Goal: Task Accomplishment & Management: Use online tool/utility

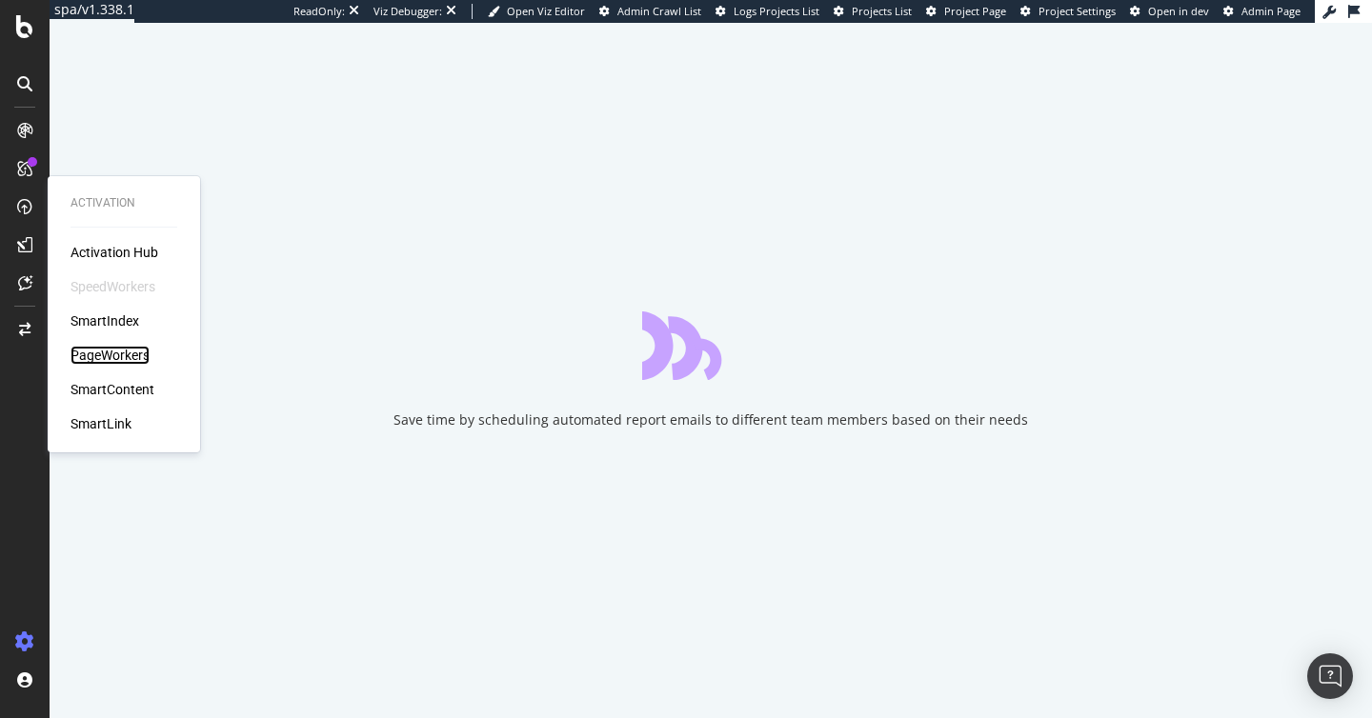
click at [125, 361] on div "PageWorkers" at bounding box center [109, 355] width 79 height 19
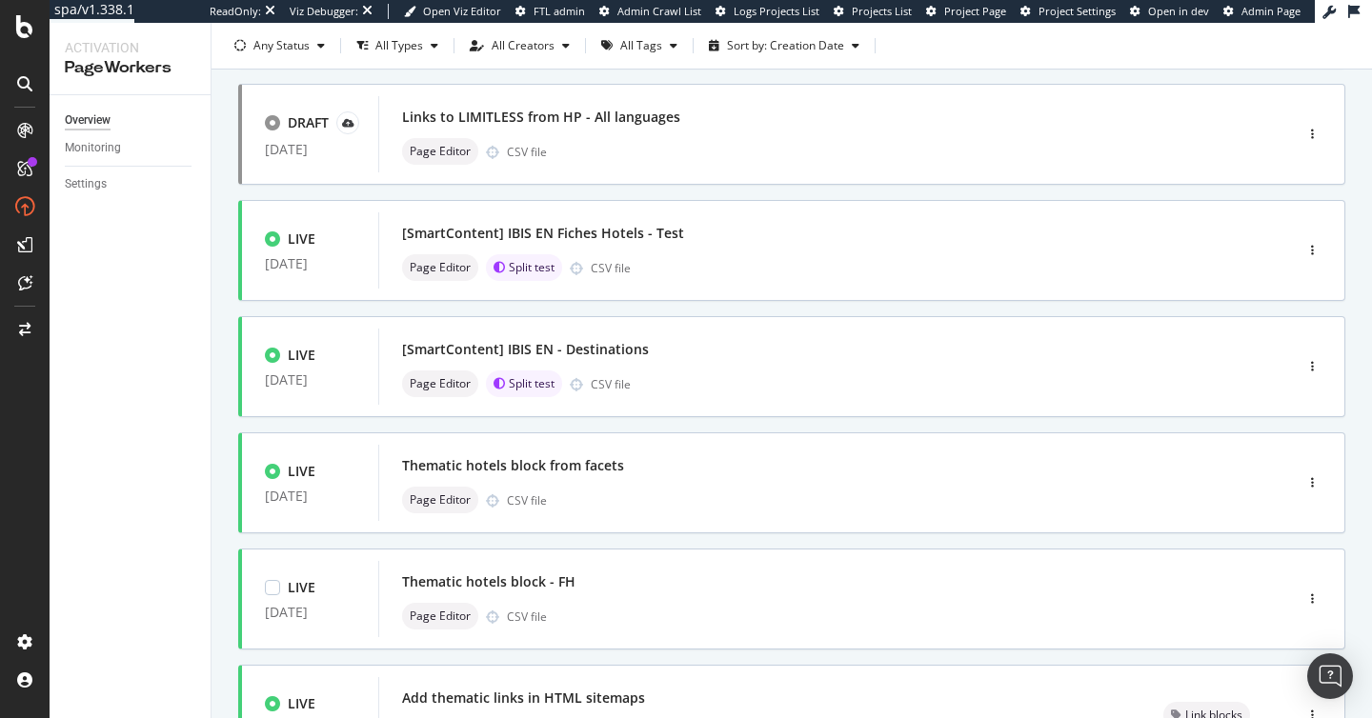
scroll to position [748, 0]
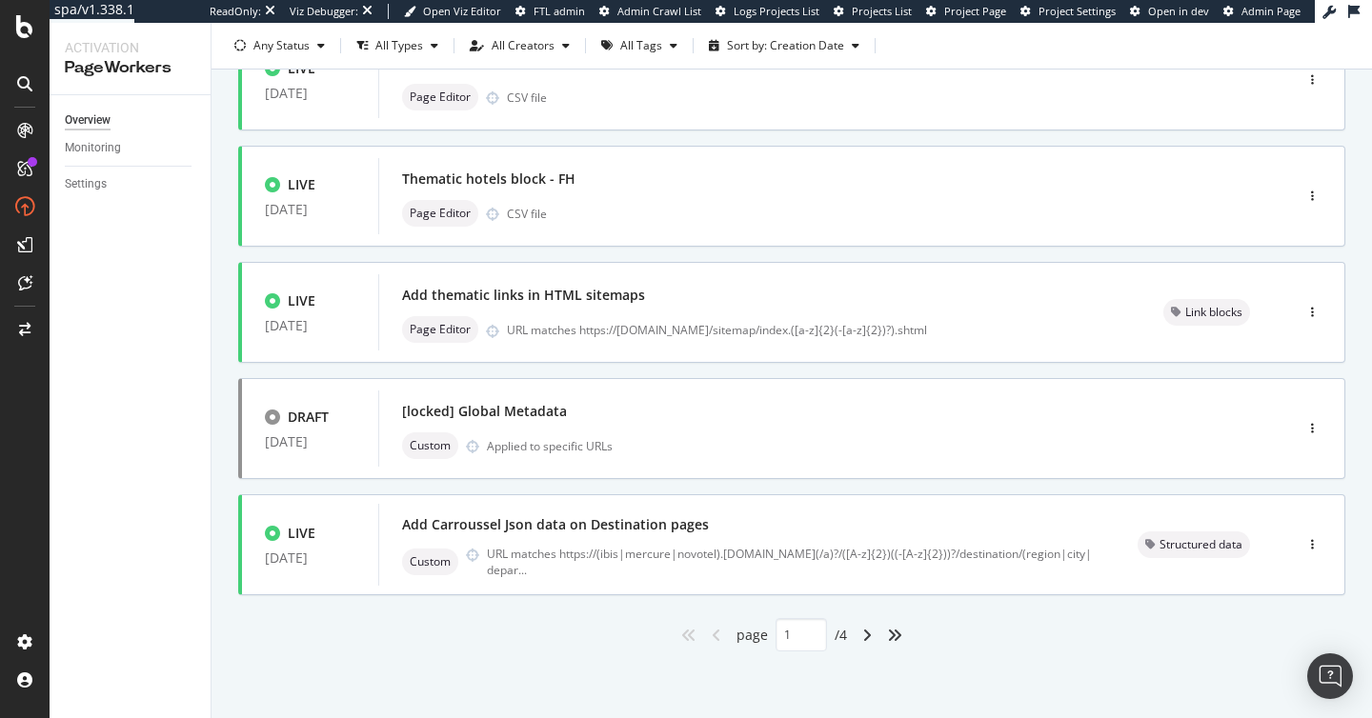
click at [861, 636] on div "angle-right" at bounding box center [866, 635] width 25 height 30
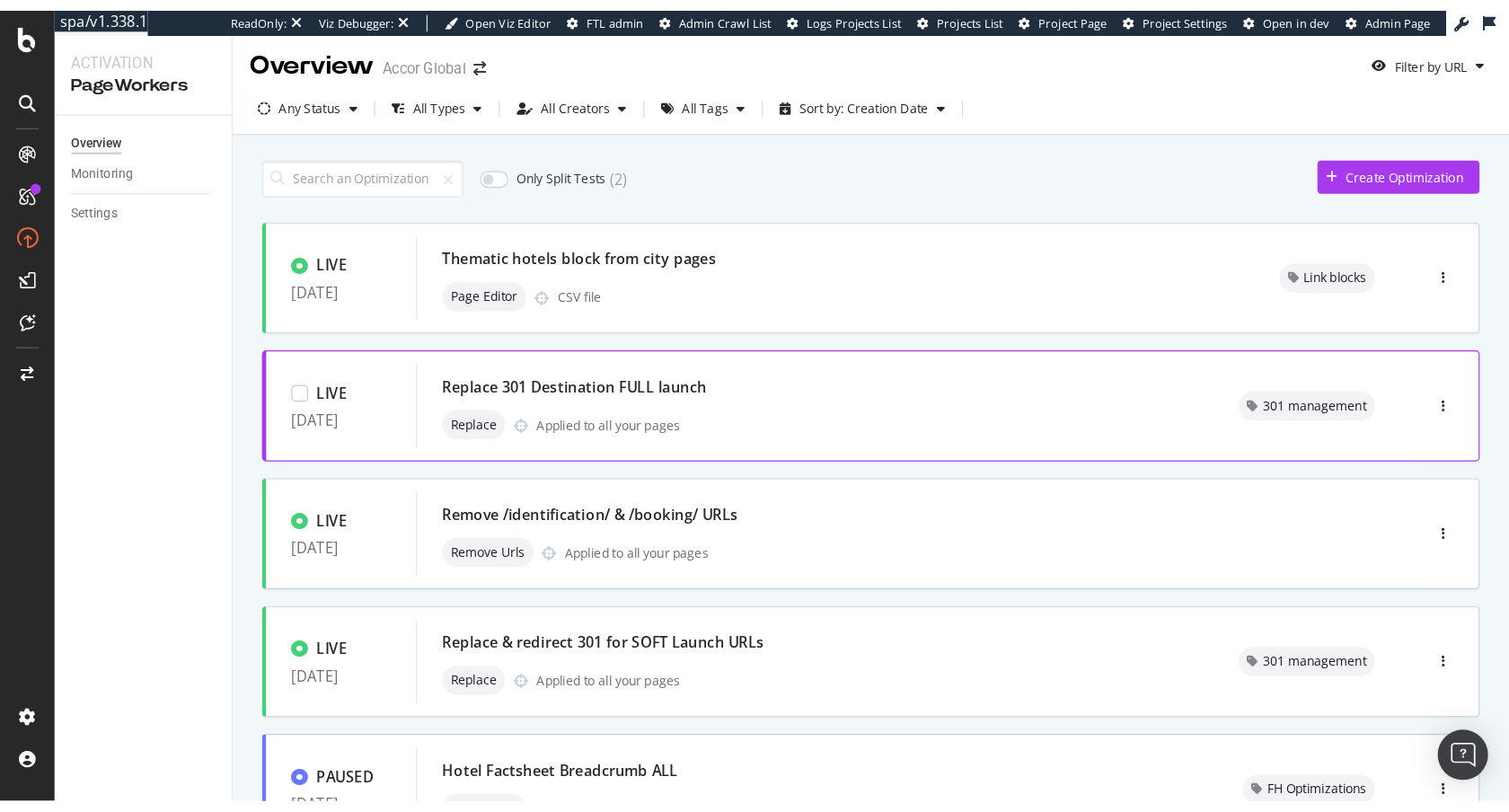
scroll to position [0, 0]
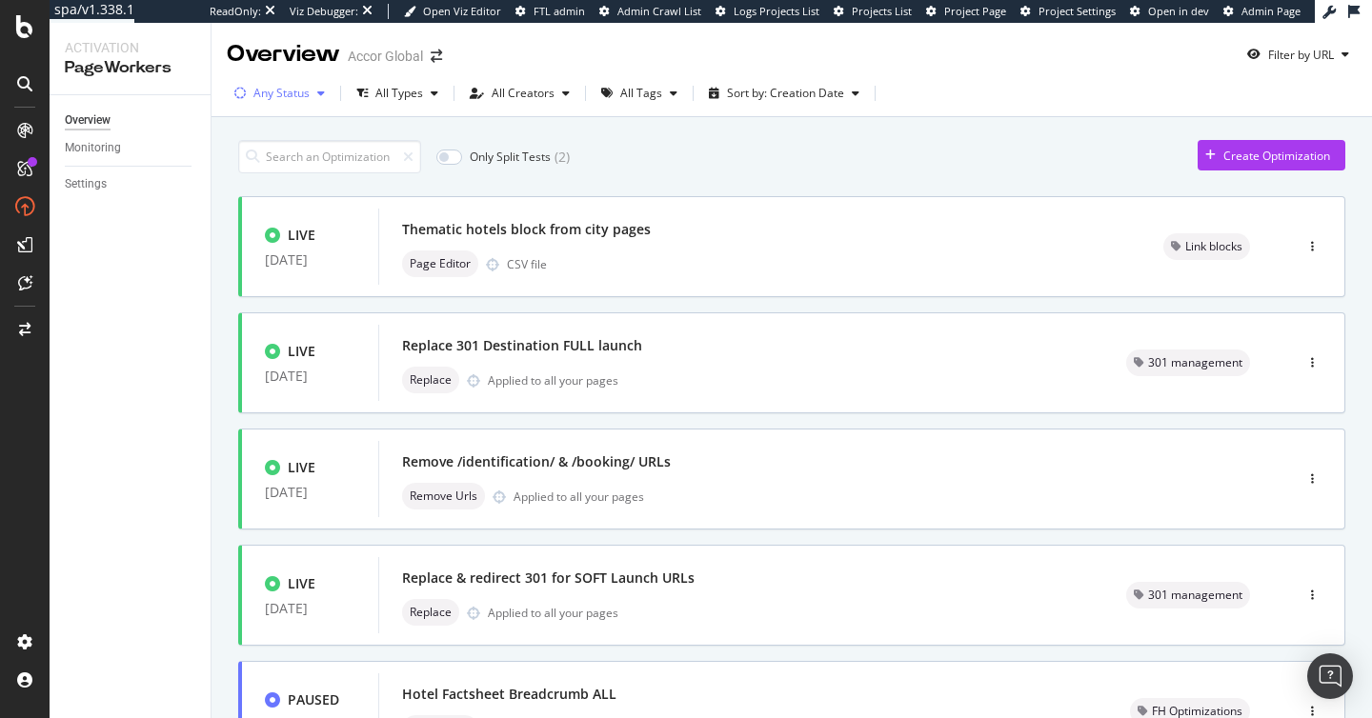
click at [305, 91] on div "Any Status" at bounding box center [281, 93] width 56 height 11
click at [409, 99] on div "All Types" at bounding box center [399, 93] width 48 height 11
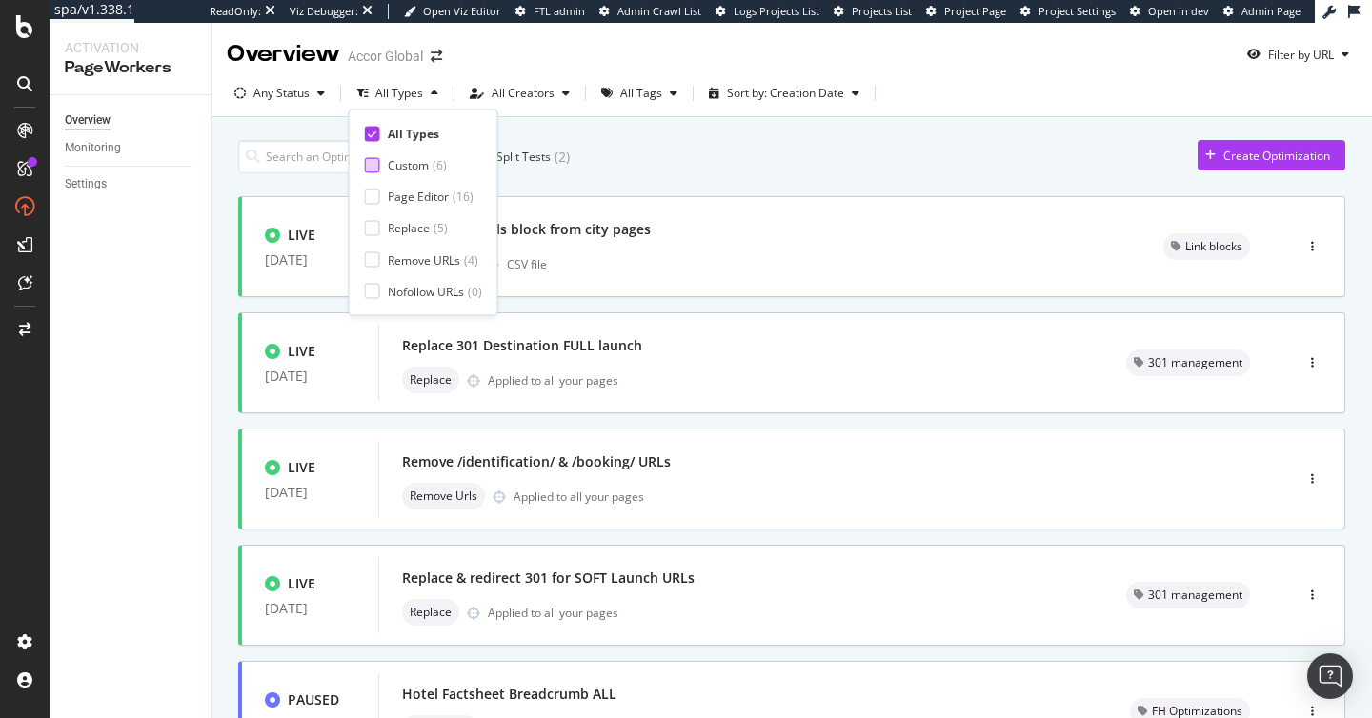
click at [412, 172] on div "Custom" at bounding box center [408, 165] width 41 height 16
type input "1"
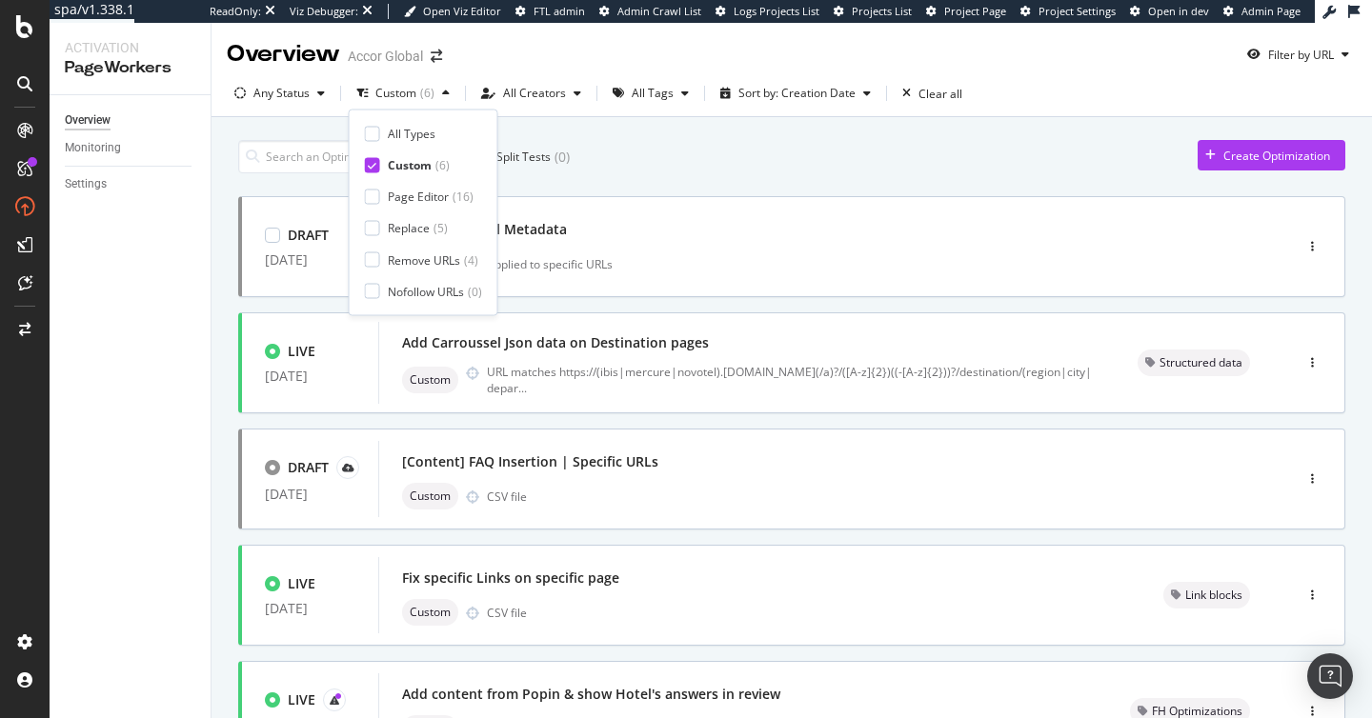
click at [1024, 194] on div "Only Split Tests ( 0 ) Create Optimization DRAFT [DATE] [locked] Global Metadat…" at bounding box center [791, 532] width 1107 height 804
click at [969, 141] on div "Only Split Tests ( 0 ) Create Optimization" at bounding box center [791, 156] width 1107 height 33
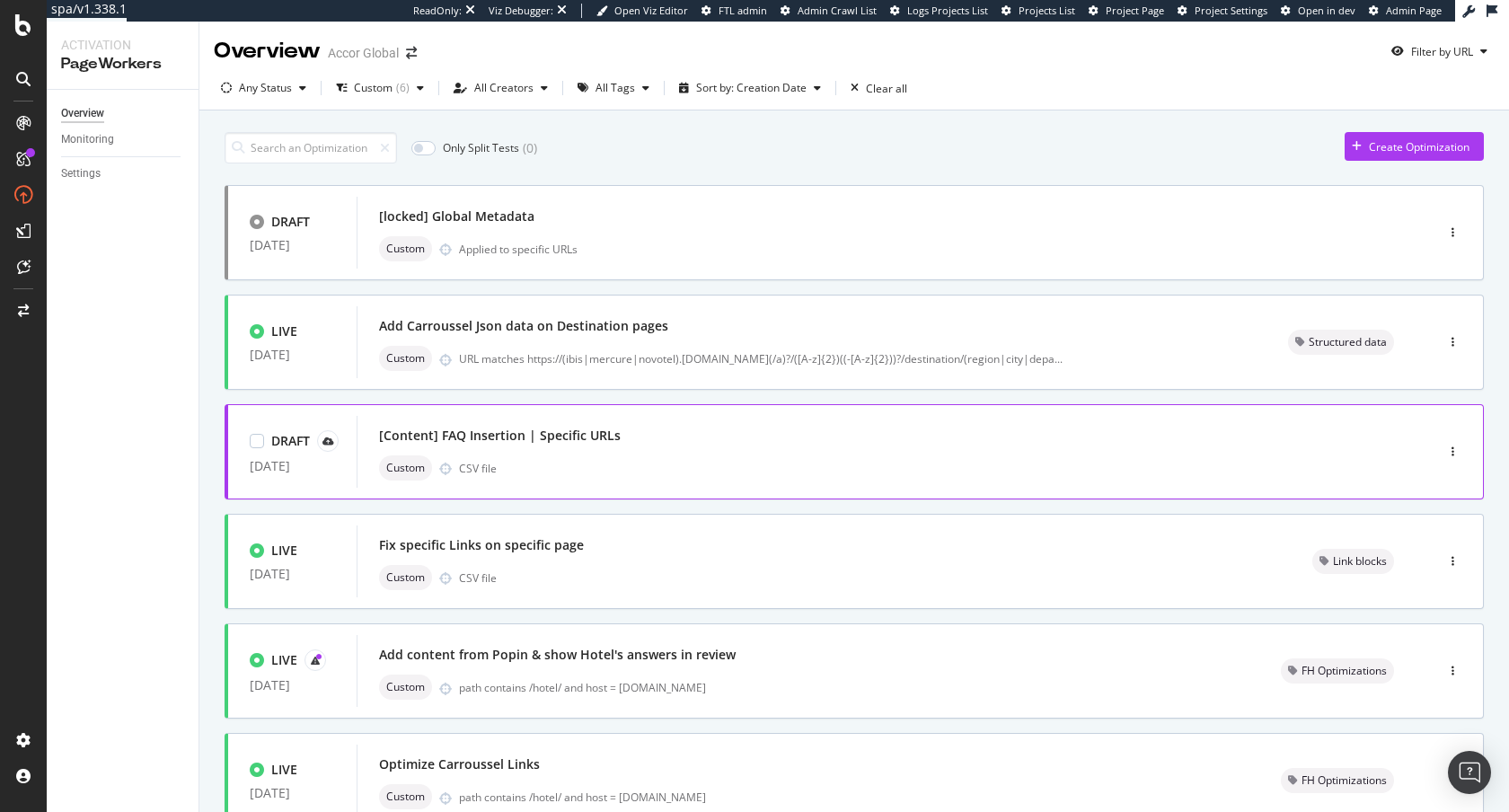
click at [629, 469] on div "Custom CSV file" at bounding box center [869, 468] width 979 height 25
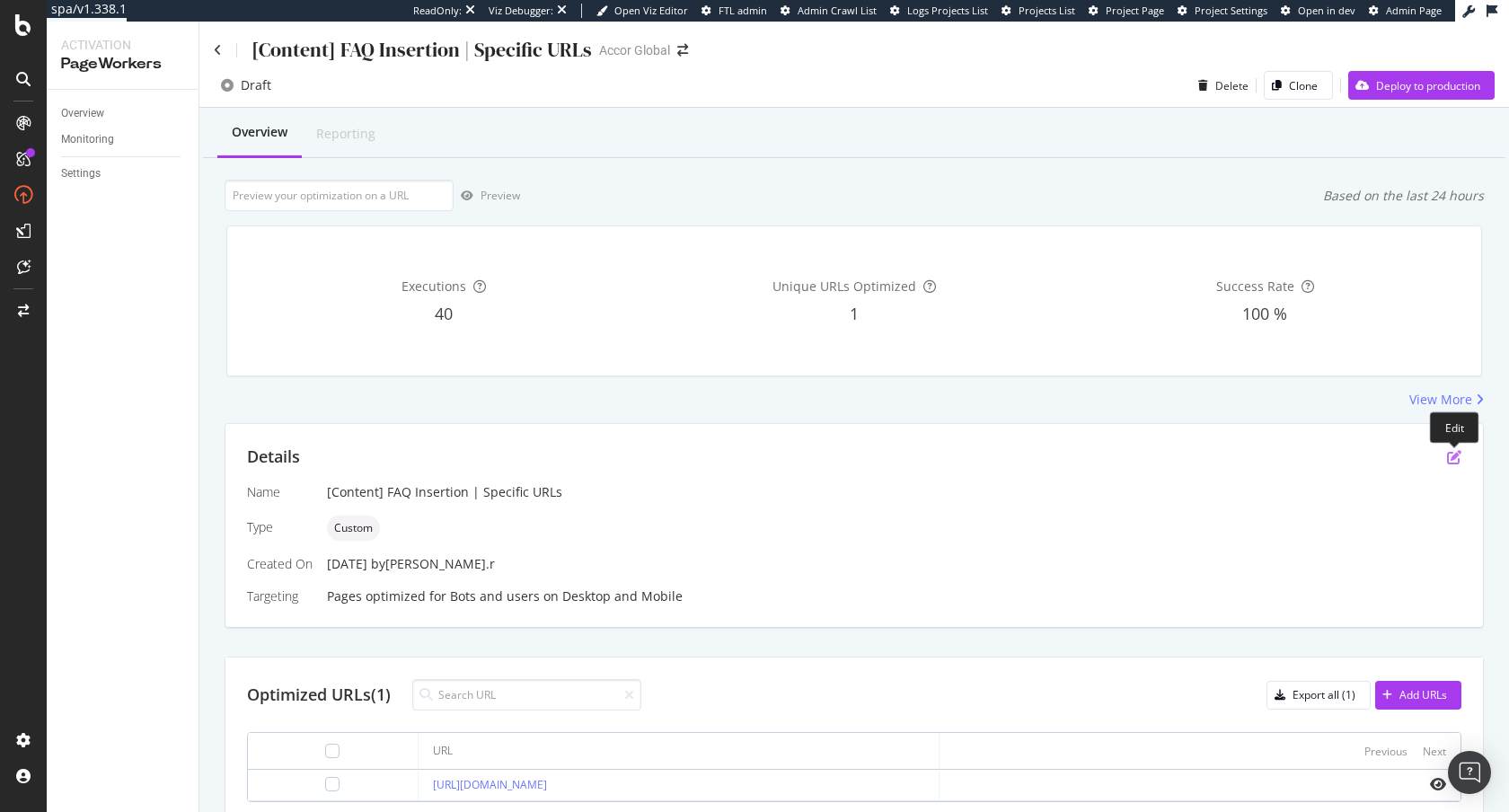
click at [1293, 454] on icon "pen-to-square" at bounding box center [1454, 456] width 14 height 14
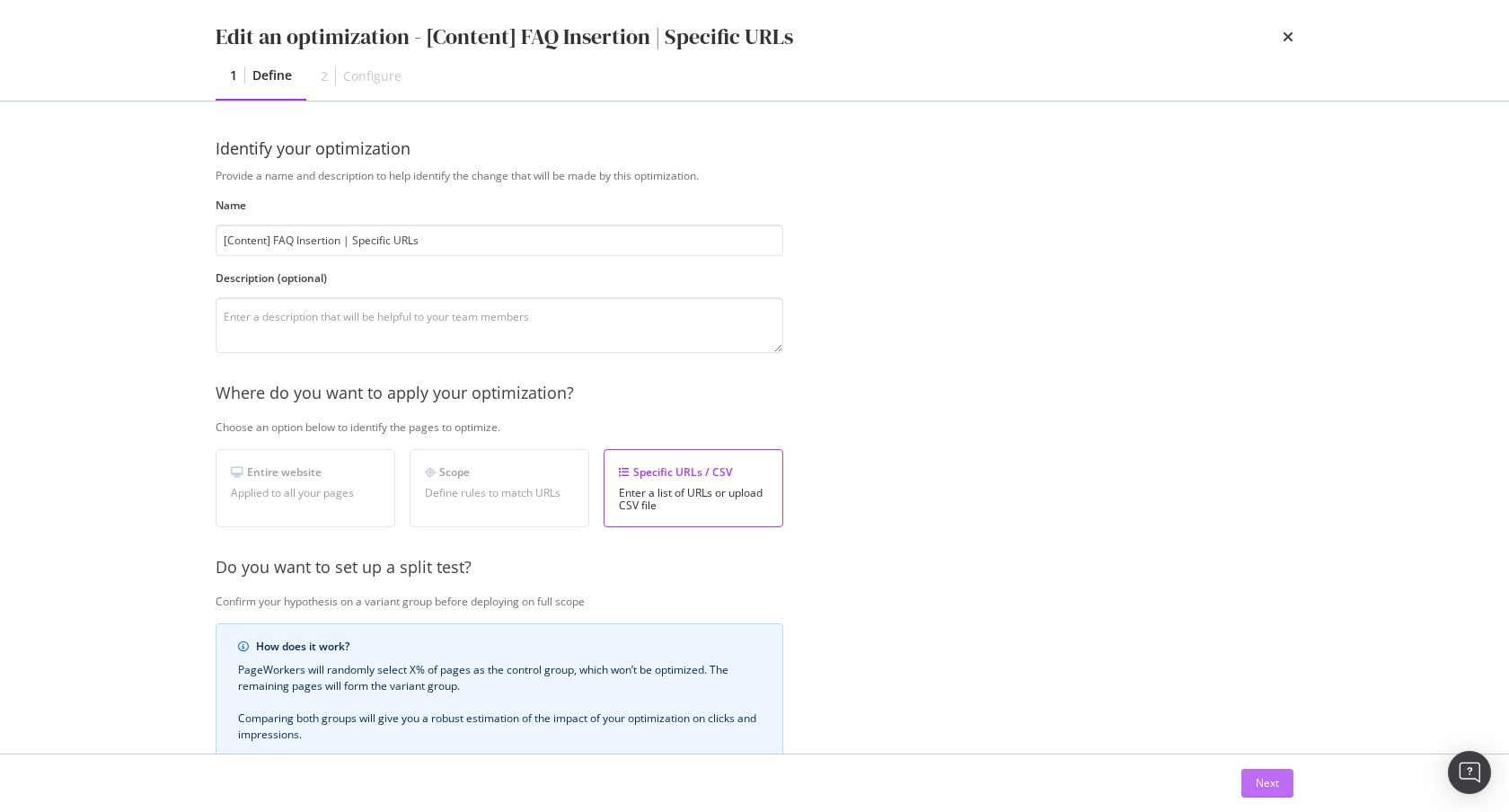
click at [1278, 676] on div "Next" at bounding box center [1268, 783] width 24 height 15
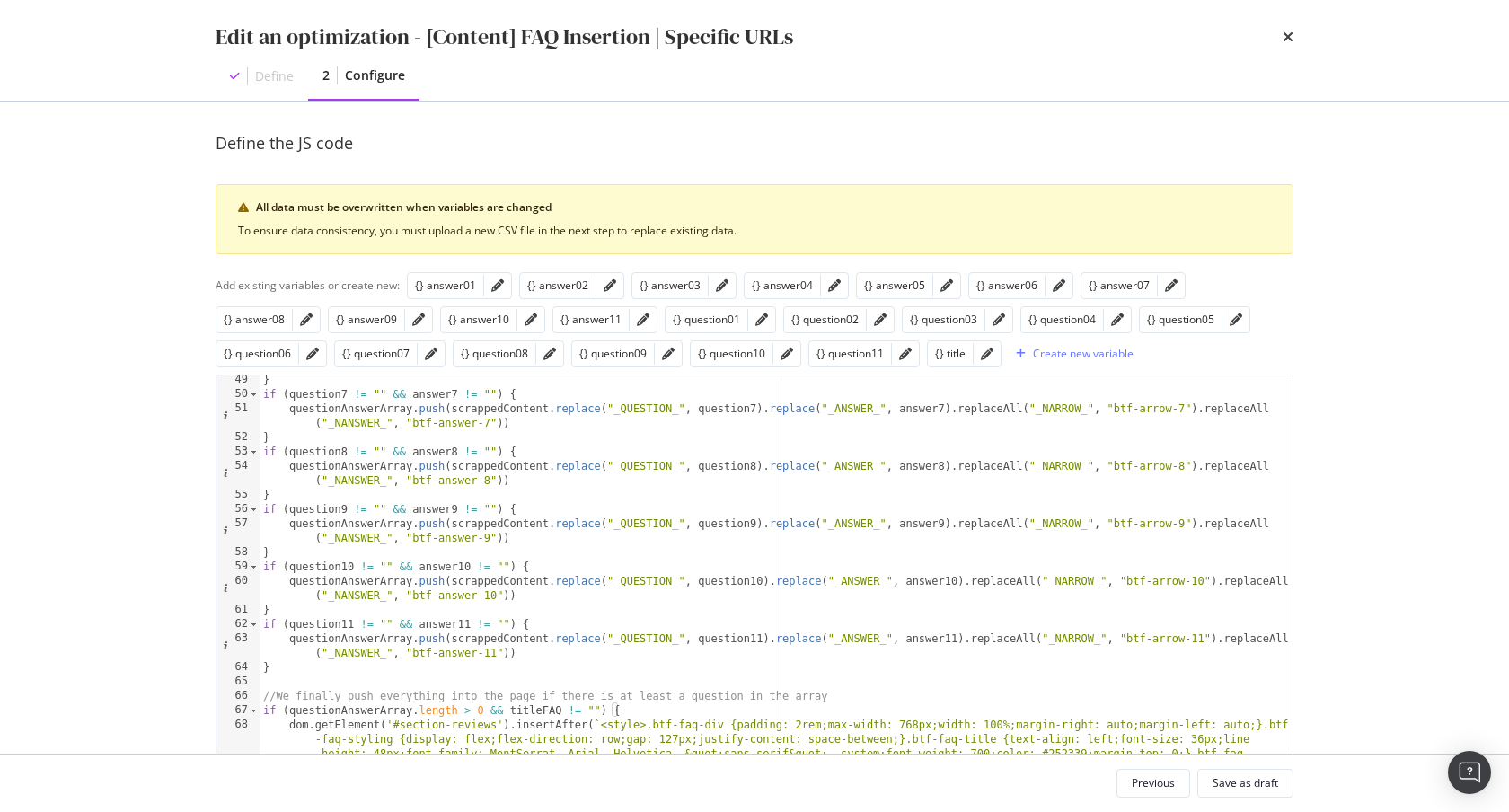
scroll to position [160, 0]
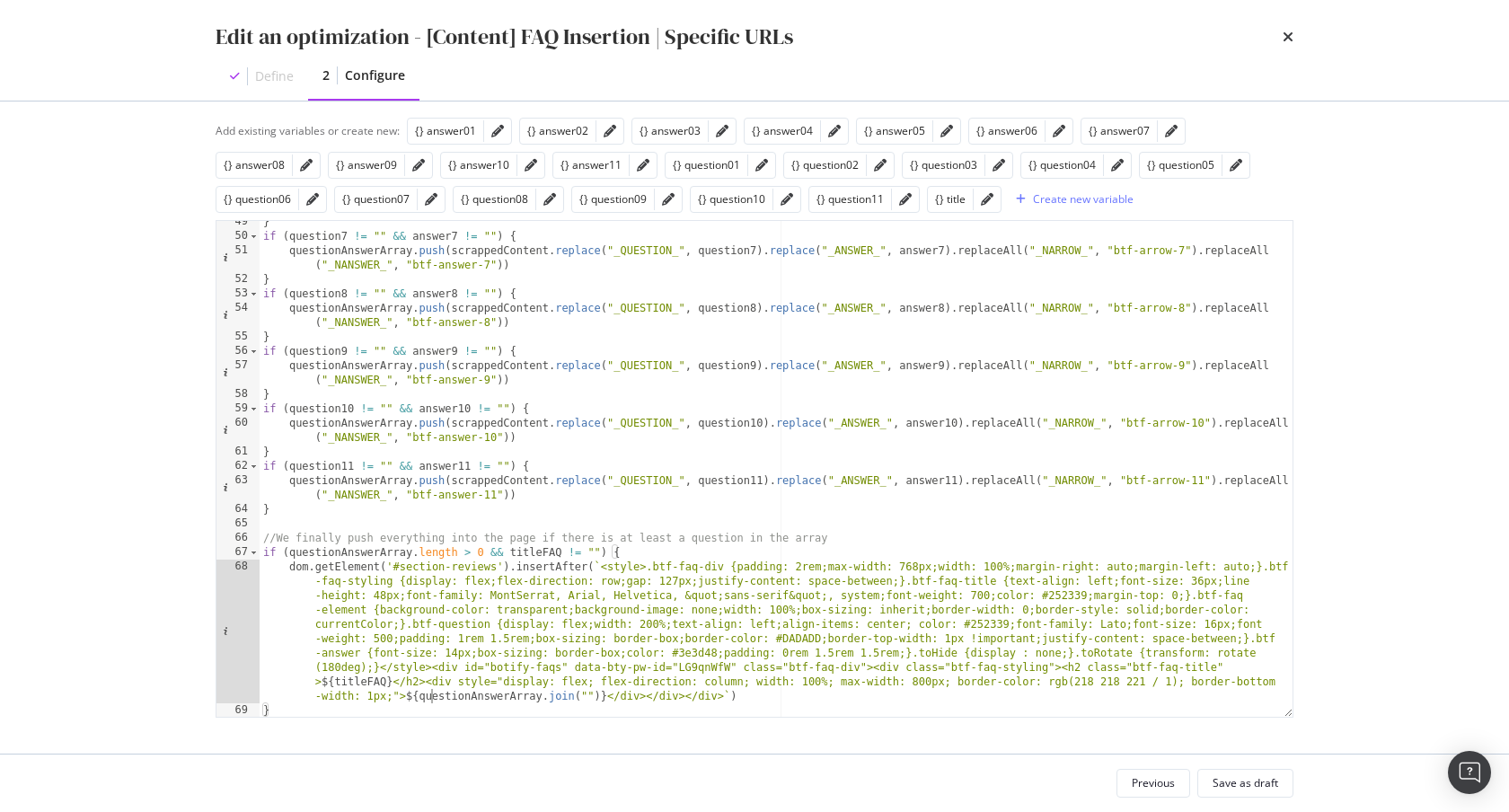
click at [428, 676] on div "} if ( question7 != "" && answer7 != "" ) { questionAnswerArray . push ( scrapp…" at bounding box center [775, 477] width 1033 height 524
click at [389, 676] on div "} if ( question7 != "" && answer7 != "" ) { questionAnswerArray . push ( scrapp…" at bounding box center [775, 476] width 1033 height 524
type textarea "}"
click at [389, 676] on div "} if ( question7 != "" && answer7 != "" ) { questionAnswerArray . push ( scrapp…" at bounding box center [775, 476] width 1033 height 524
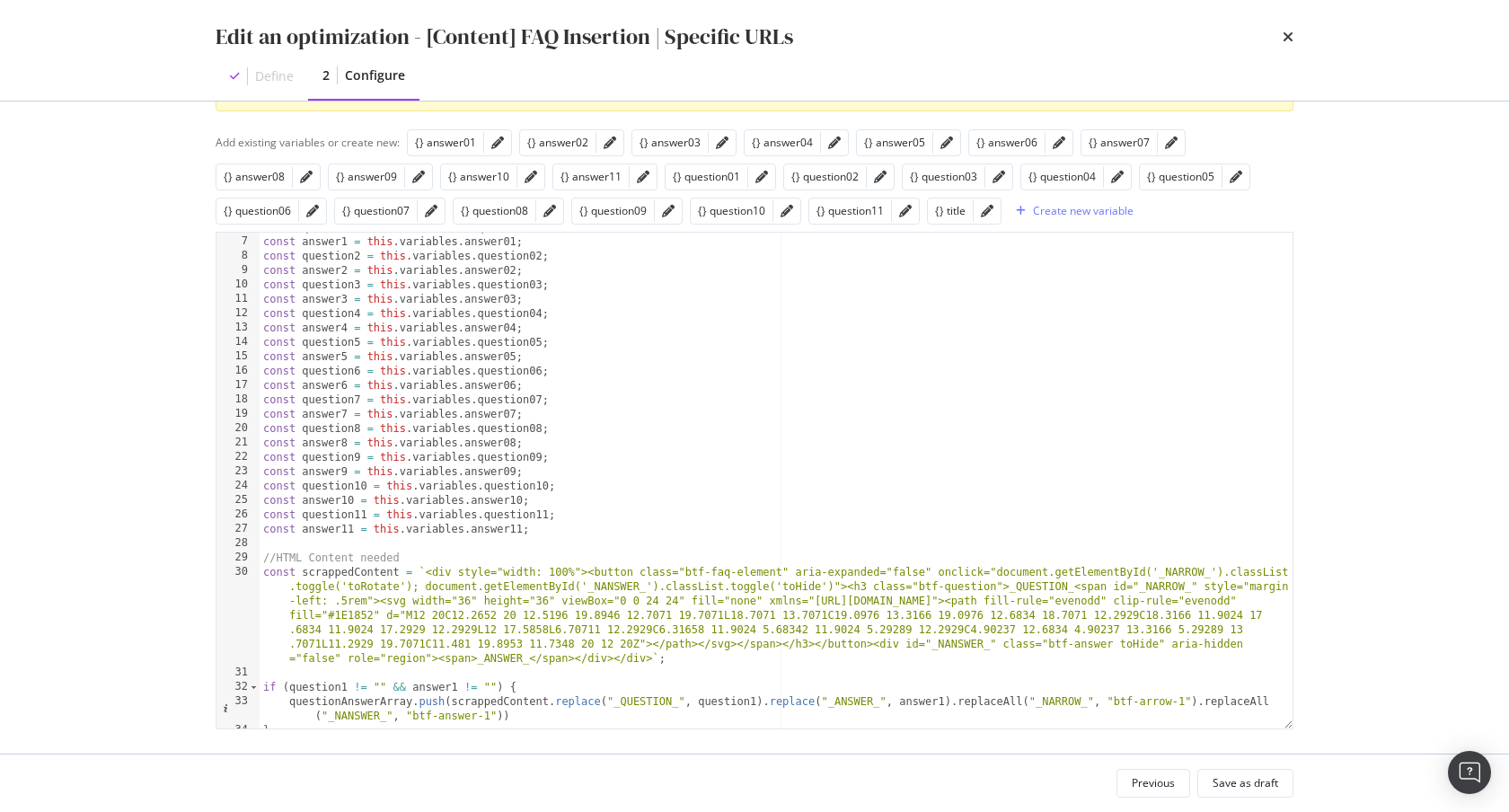
scroll to position [147, 0]
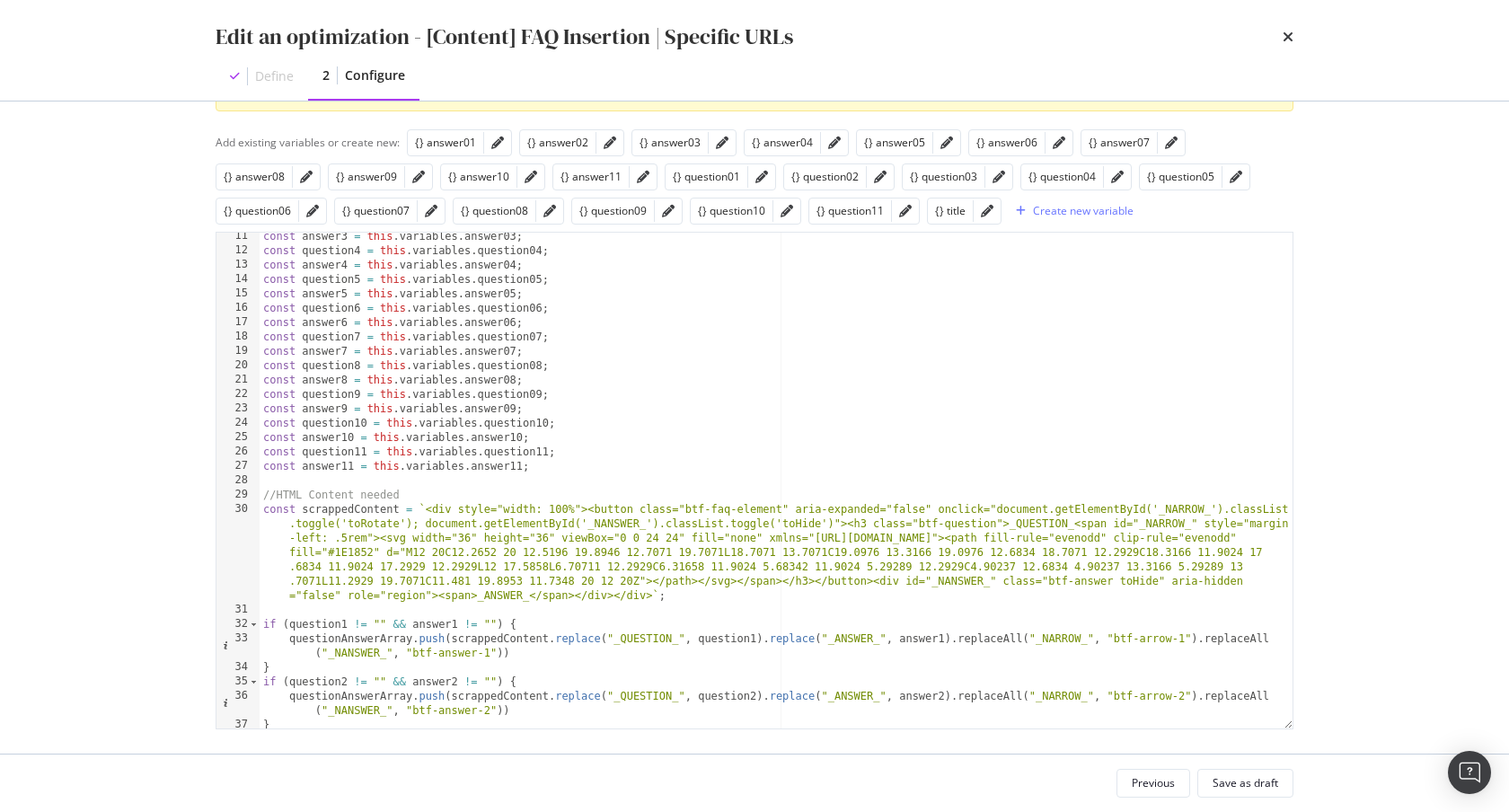
click at [953, 582] on div "const answer3 = this . variables . answer03 ; const question4 = this . variable…" at bounding box center [775, 491] width 1033 height 524
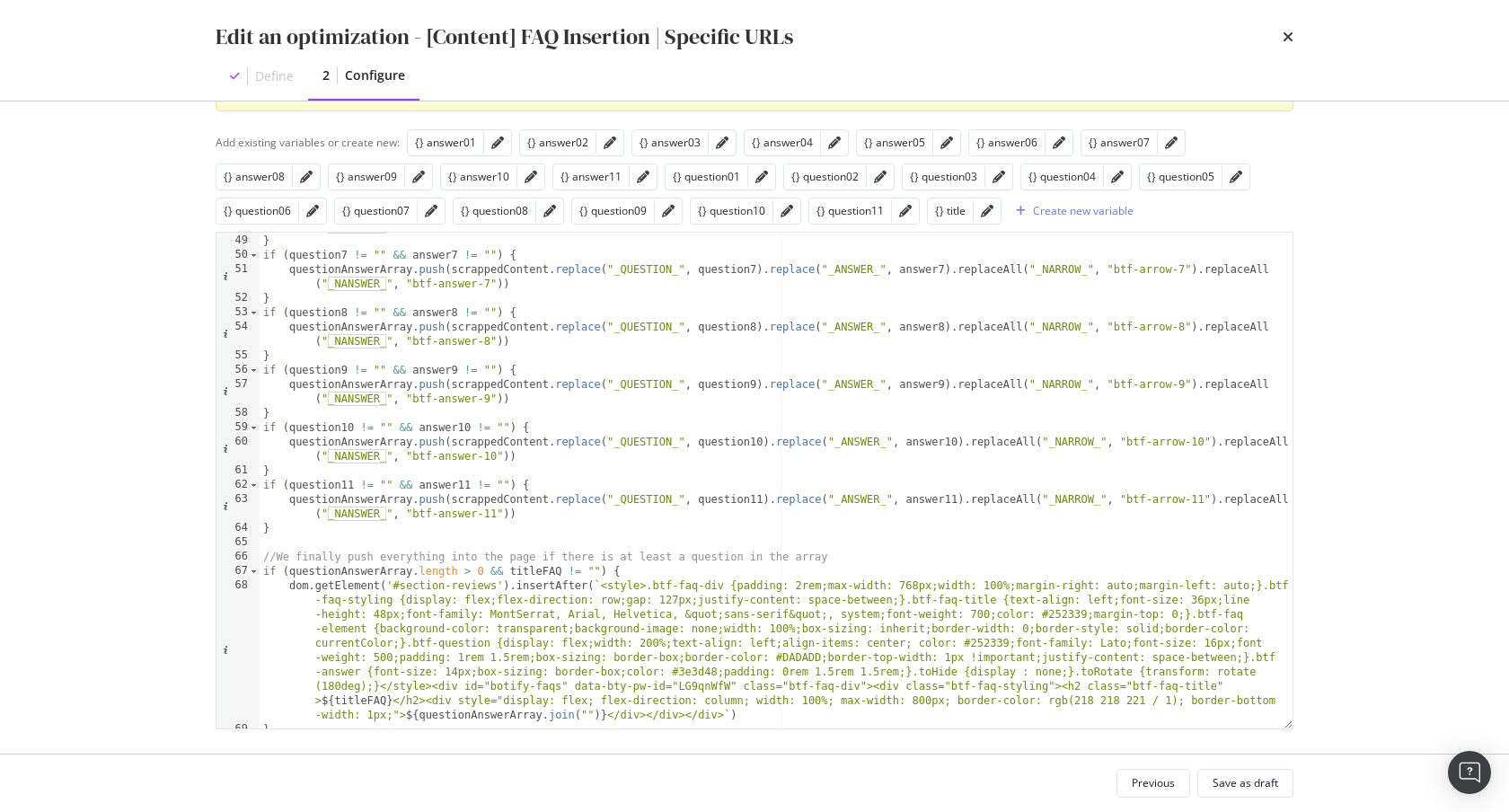
scroll to position [870, 0]
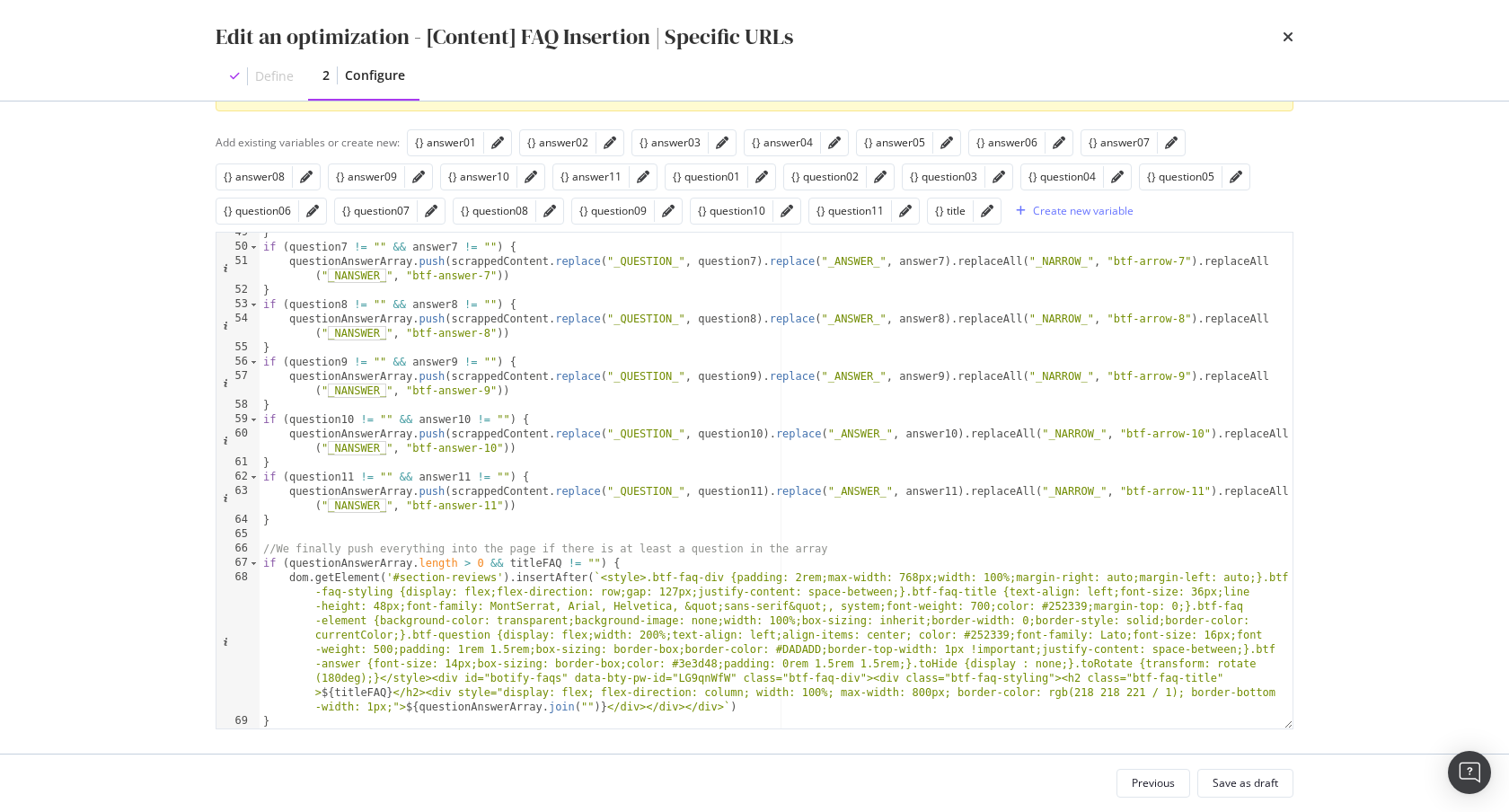
click at [1293, 34] on div "Edit an optimization - [Content] FAQ Insertion | Specific URLs Define 2 Configu…" at bounding box center [754, 50] width 1150 height 101
click at [1287, 37] on icon "times" at bounding box center [1287, 36] width 10 height 14
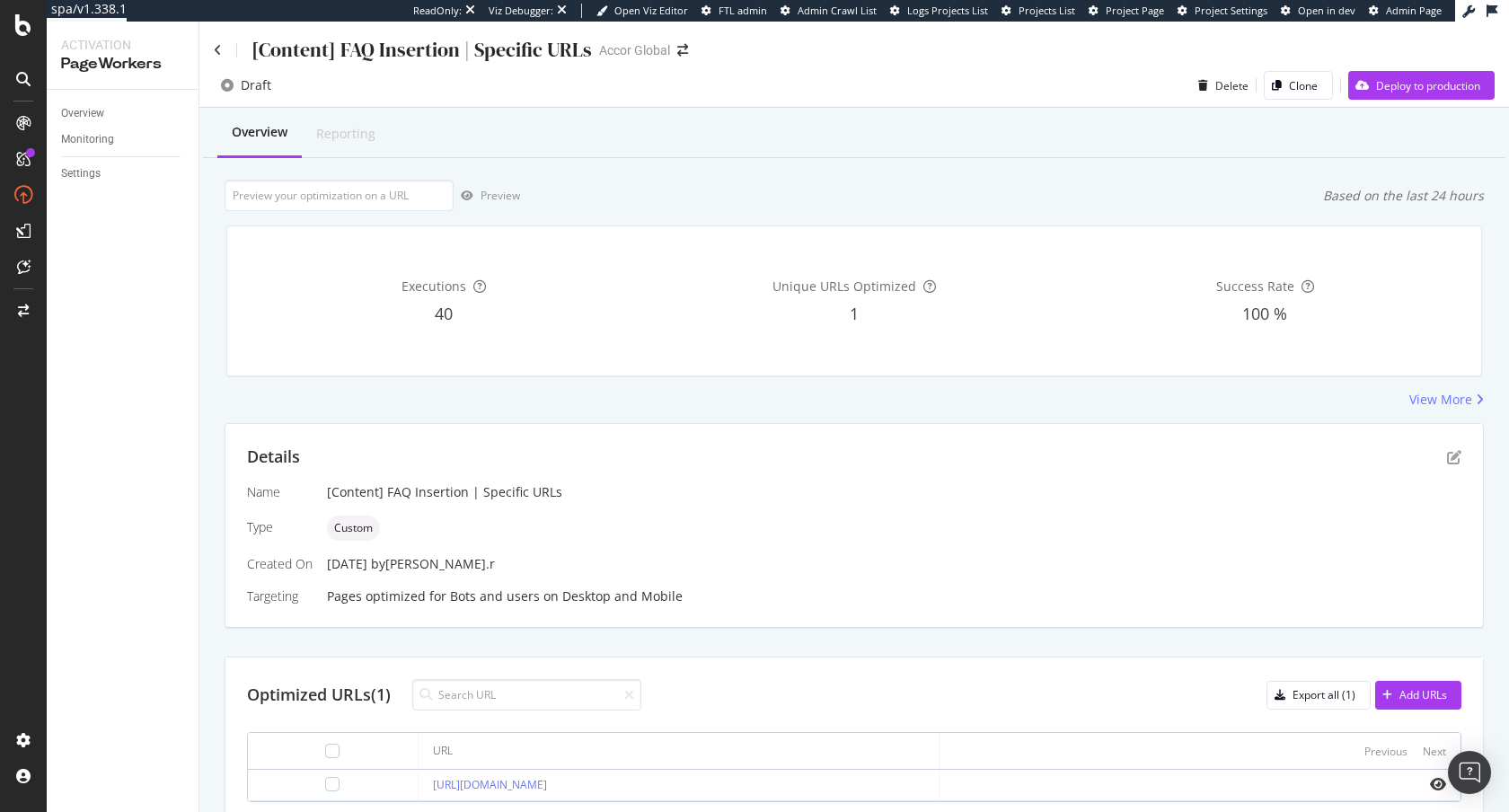
scroll to position [75, 0]
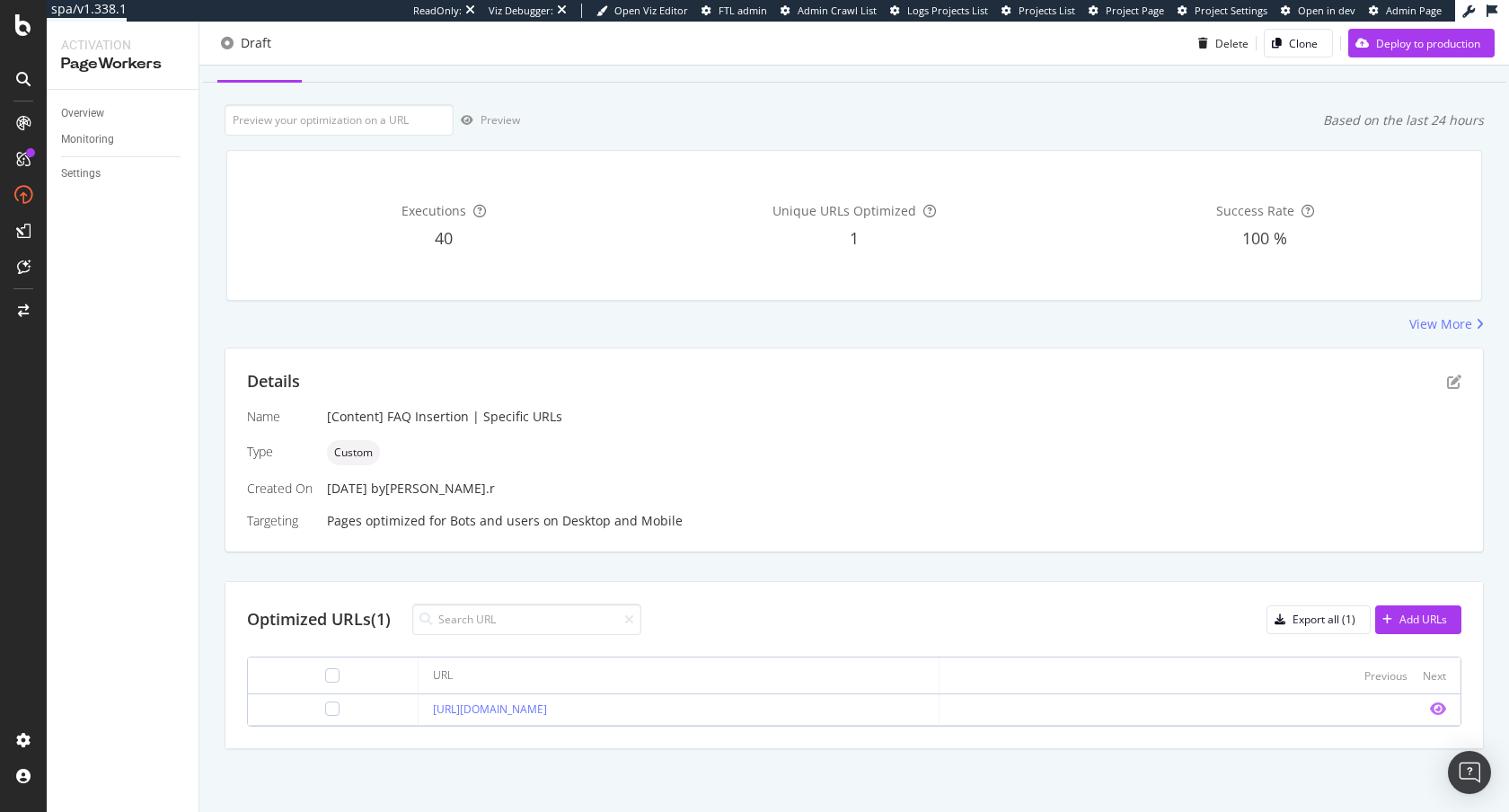
click at [1293, 676] on icon "eye" at bounding box center [1437, 708] width 16 height 14
